Goal: Information Seeking & Learning: Learn about a topic

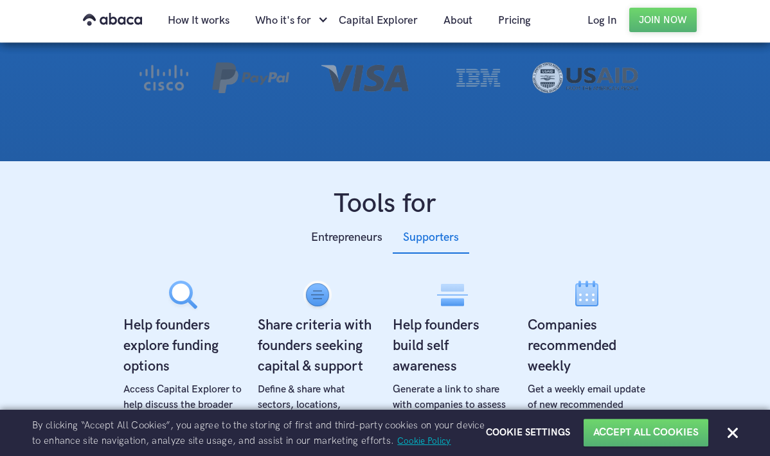
scroll to position [526, 0]
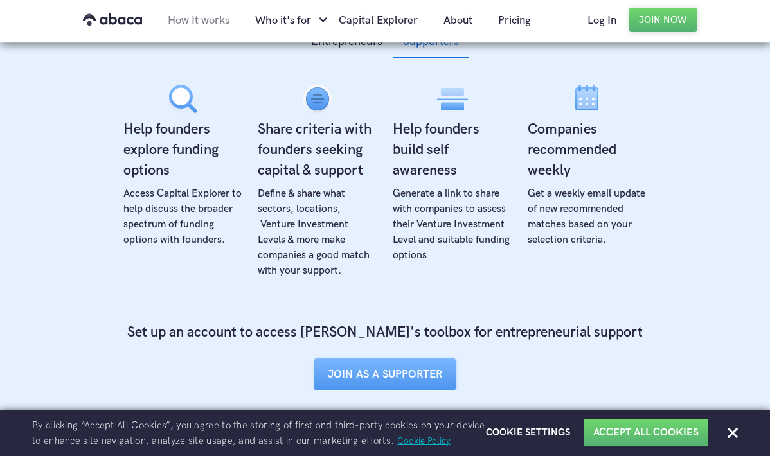
click at [190, 15] on link "How It works" at bounding box center [198, 21] width 87 height 44
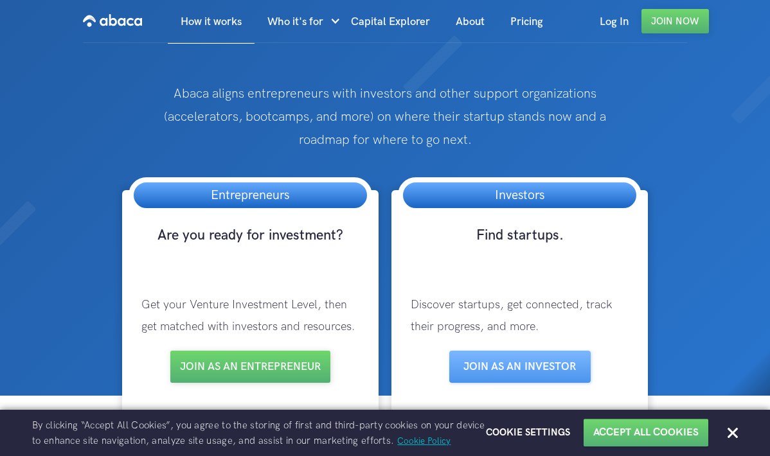
click at [122, 17] on img "home" at bounding box center [112, 20] width 59 height 21
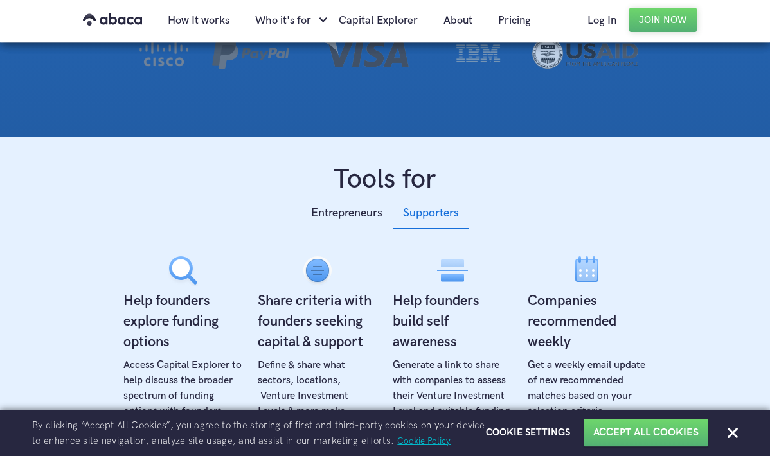
scroll to position [413, 0]
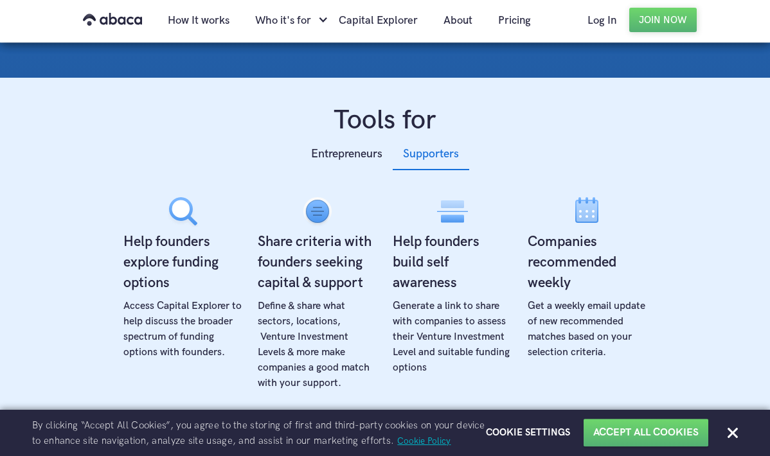
click at [324, 160] on div "Entrepreneurs" at bounding box center [346, 154] width 71 height 19
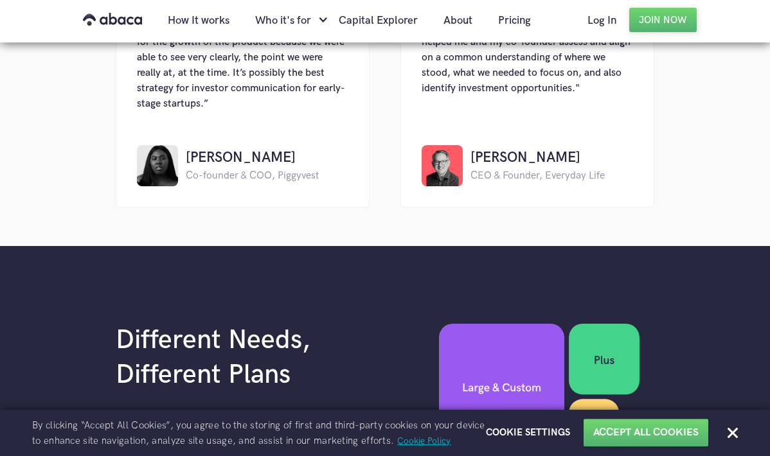
scroll to position [1714, 0]
